Goal: Task Accomplishment & Management: Manage account settings

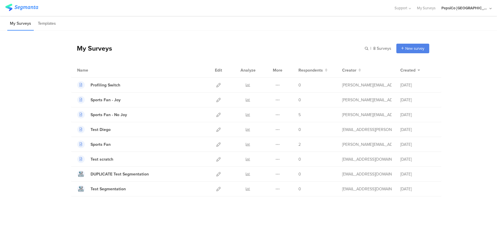
click at [491, 9] on icon at bounding box center [491, 8] width 2 height 4
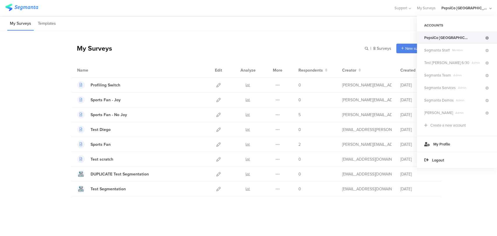
click at [487, 38] on icon at bounding box center [487, 37] width 3 height 3
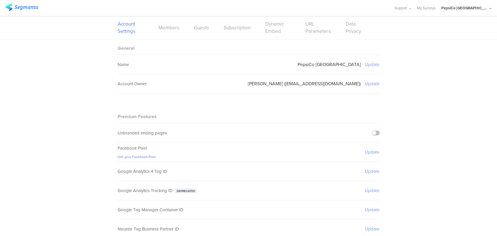
click at [237, 31] on div "Account Settings Members Guests Subscription Dynamic Embed URL Parameters Data …" at bounding box center [249, 27] width 262 height 23
click at [165, 30] on link "Members" at bounding box center [168, 27] width 21 height 7
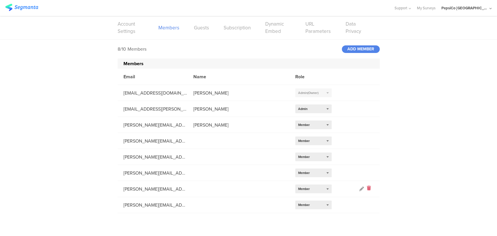
click at [369, 189] on icon at bounding box center [369, 189] width 4 height 7
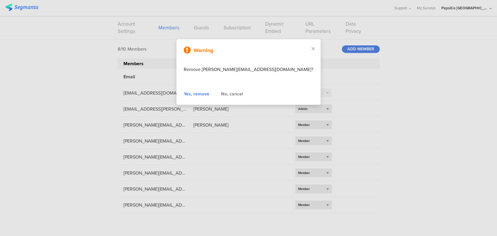
click at [207, 95] on div "Yes, remove" at bounding box center [197, 94] width 26 height 7
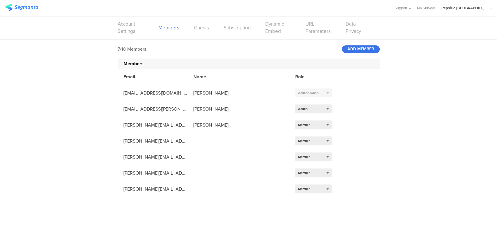
click at [359, 50] on div "ADD MEMBER" at bounding box center [361, 49] width 38 height 8
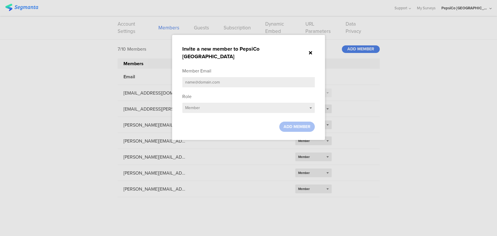
click at [247, 77] on input "text" at bounding box center [248, 82] width 133 height 10
click at [248, 77] on input "text" at bounding box center [248, 82] width 133 height 10
paste input "[PERSON_NAME][EMAIL_ADDRESS][PERSON_NAME][DOMAIN_NAME]"
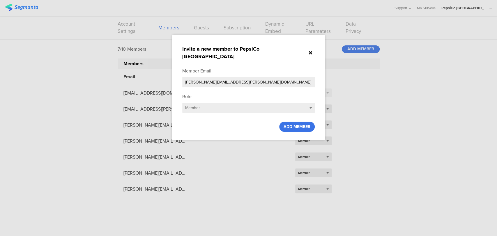
type input "[PERSON_NAME][EMAIL_ADDRESS][PERSON_NAME][DOMAIN_NAME]"
click at [294, 124] on span "ADD MEMBER" at bounding box center [297, 127] width 27 height 6
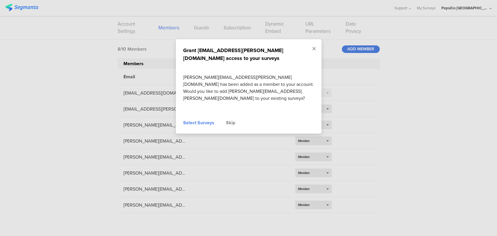
click at [315, 49] on icon at bounding box center [314, 48] width 3 height 5
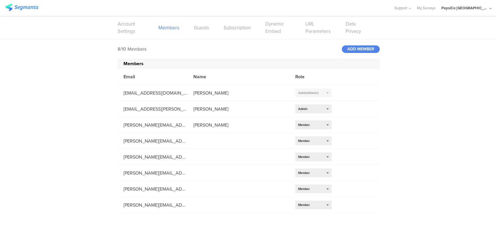
click at [357, 42] on div "8/10 Members ADD MEMBER" at bounding box center [249, 49] width 262 height 19
click at [353, 47] on div "ADD MEMBER" at bounding box center [361, 49] width 38 height 8
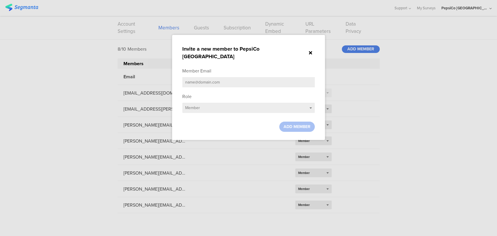
click at [235, 77] on input "text" at bounding box center [248, 82] width 133 height 10
paste input "[EMAIL_ADDRESS][PERSON_NAME][DOMAIN_NAME]"
type input "[EMAIL_ADDRESS][PERSON_NAME][DOMAIN_NAME]"
click at [304, 124] on span "ADD MEMBER" at bounding box center [297, 127] width 27 height 6
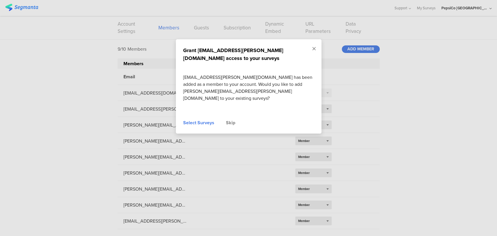
click at [314, 47] on icon at bounding box center [314, 48] width 3 height 5
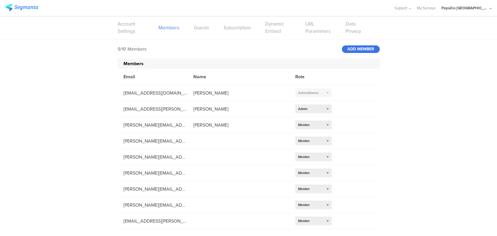
click at [356, 50] on div "ADD MEMBER" at bounding box center [361, 49] width 38 height 8
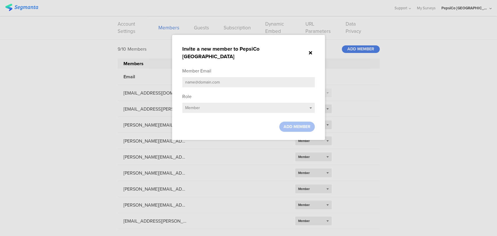
click at [232, 77] on input "text" at bounding box center [248, 82] width 133 height 10
paste input "[PERSON_NAME][EMAIL_ADDRESS][PERSON_NAME][DOMAIN_NAME]"
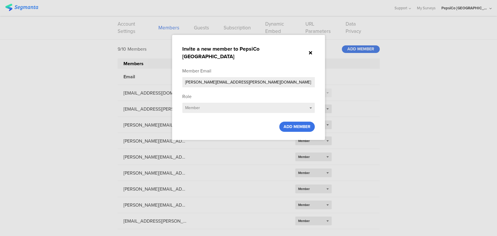
type input "[PERSON_NAME][EMAIL_ADDRESS][PERSON_NAME][DOMAIN_NAME]"
click at [300, 124] on span "ADD MEMBER" at bounding box center [297, 127] width 27 height 6
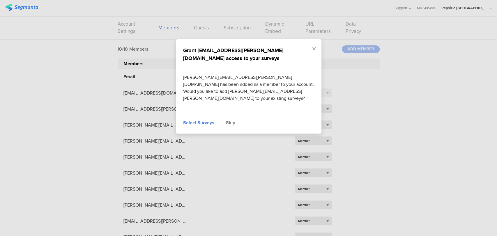
click at [314, 49] on icon at bounding box center [314, 48] width 3 height 5
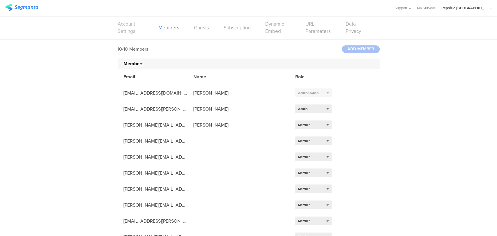
click at [128, 26] on link "Account Settings" at bounding box center [131, 27] width 26 height 15
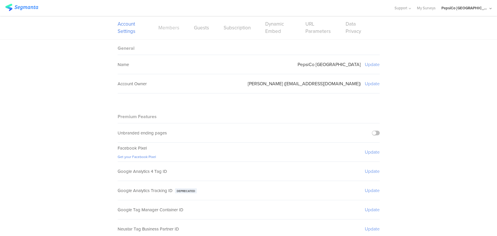
click at [163, 28] on link "Members" at bounding box center [168, 27] width 21 height 7
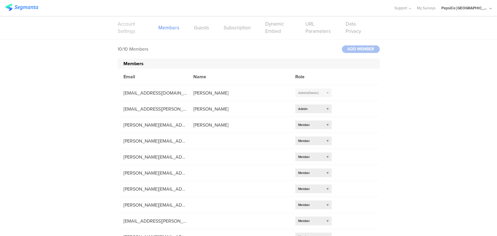
click at [123, 26] on link "Account Settings" at bounding box center [131, 27] width 26 height 15
